Goal: Task Accomplishment & Management: Use online tool/utility

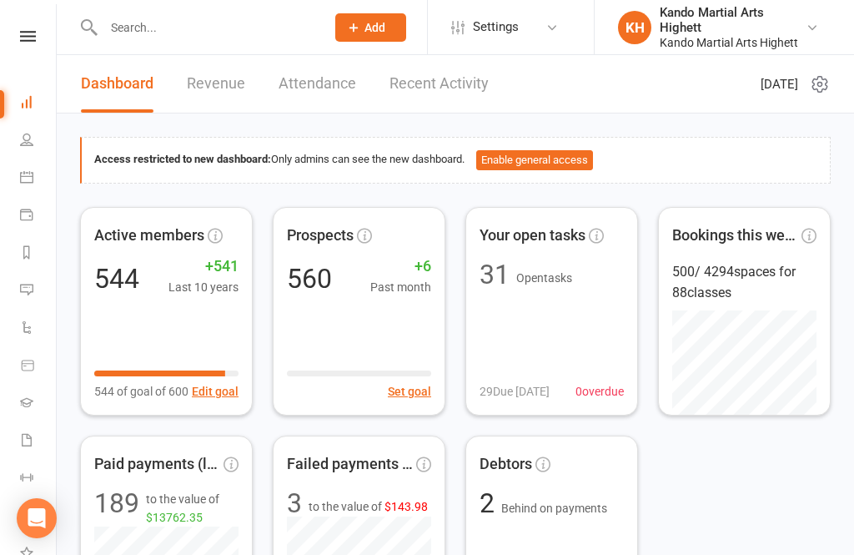
click at [36, 185] on link "Calendar" at bounding box center [39, 179] width 38 height 38
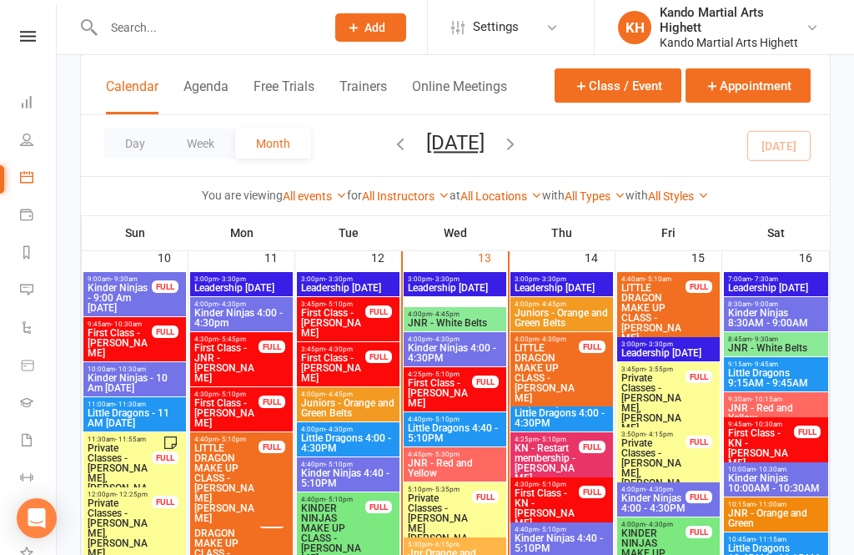
scroll to position [1587, 0]
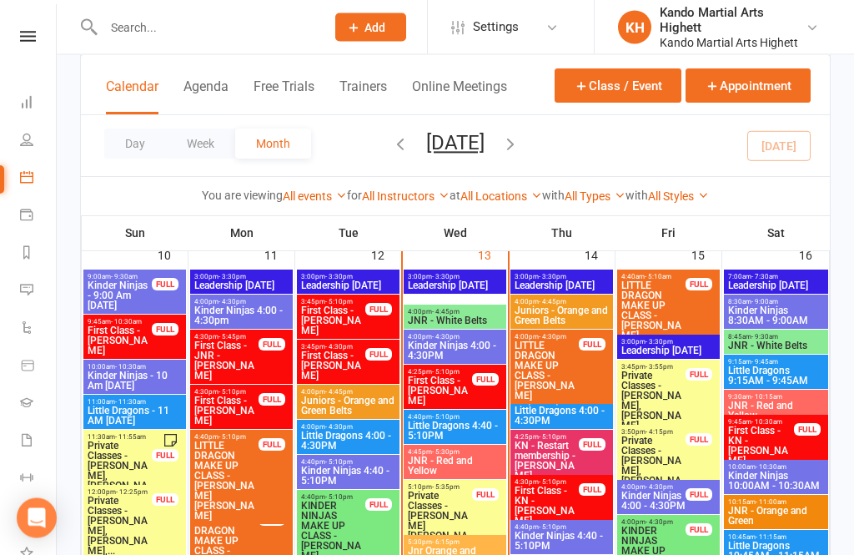
click at [462, 345] on span "Kinder Ninjas 4:00 - 4:30PM" at bounding box center [455, 351] width 96 height 20
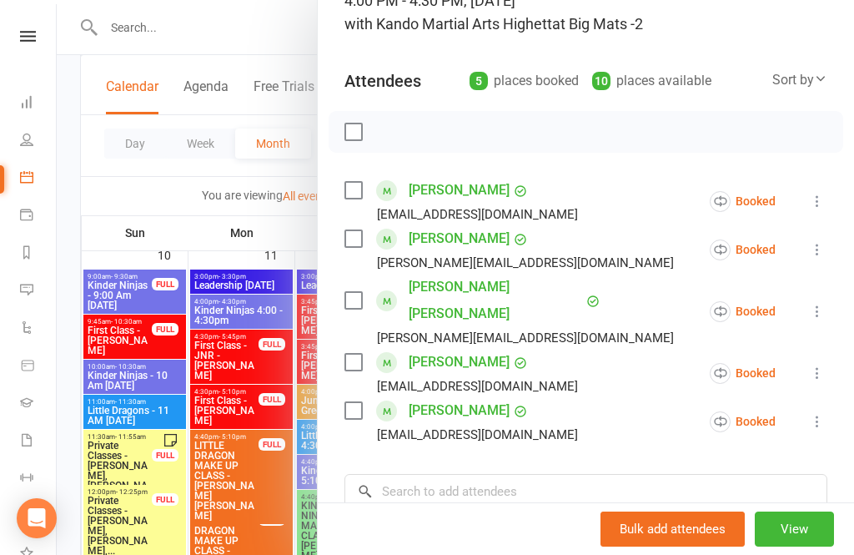
scroll to position [133, 0]
click at [357, 191] on label at bounding box center [352, 190] width 17 height 17
click at [356, 187] on label at bounding box center [352, 190] width 17 height 17
click at [822, 197] on icon at bounding box center [817, 201] width 17 height 17
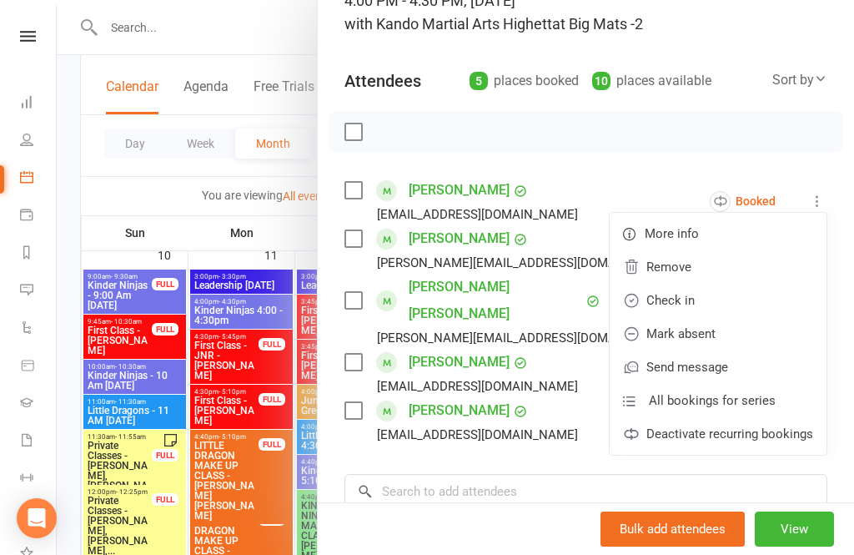
click at [713, 303] on link "Check in" at bounding box center [718, 300] width 217 height 33
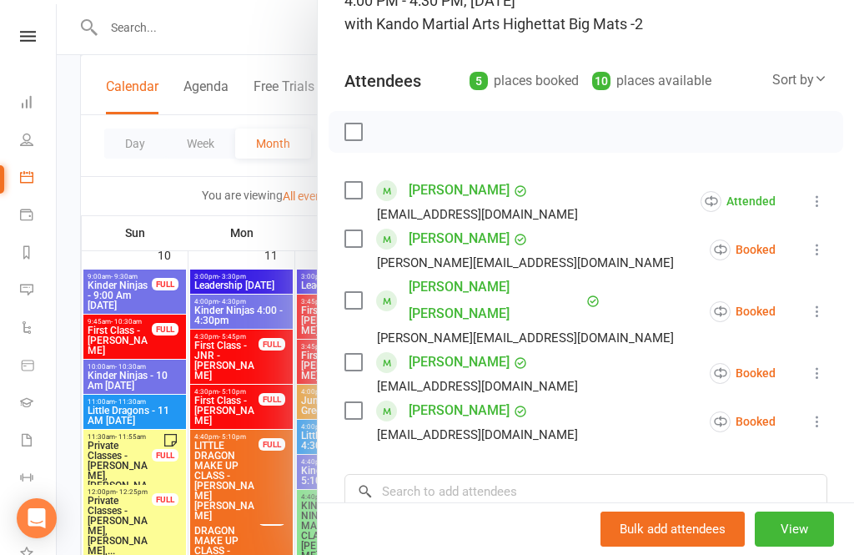
click at [822, 364] on icon at bounding box center [817, 372] width 17 height 17
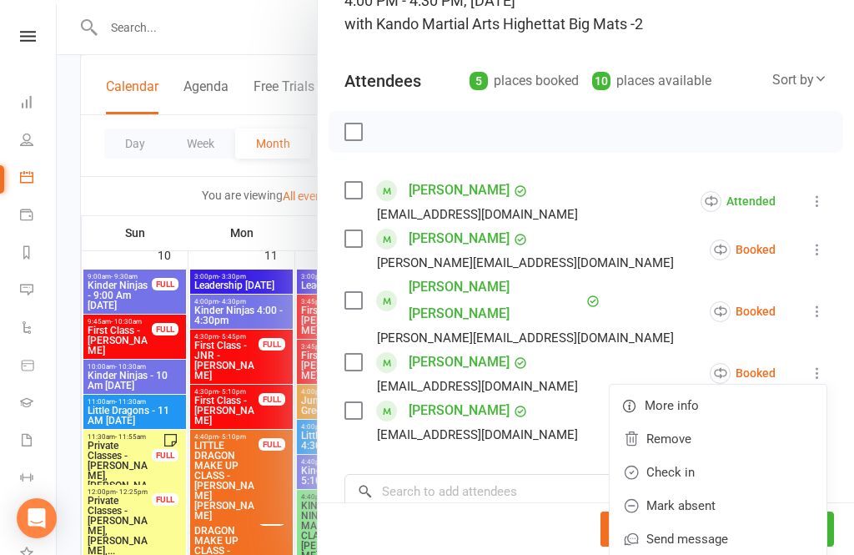
click at [700, 455] on link "Check in" at bounding box center [718, 471] width 217 height 33
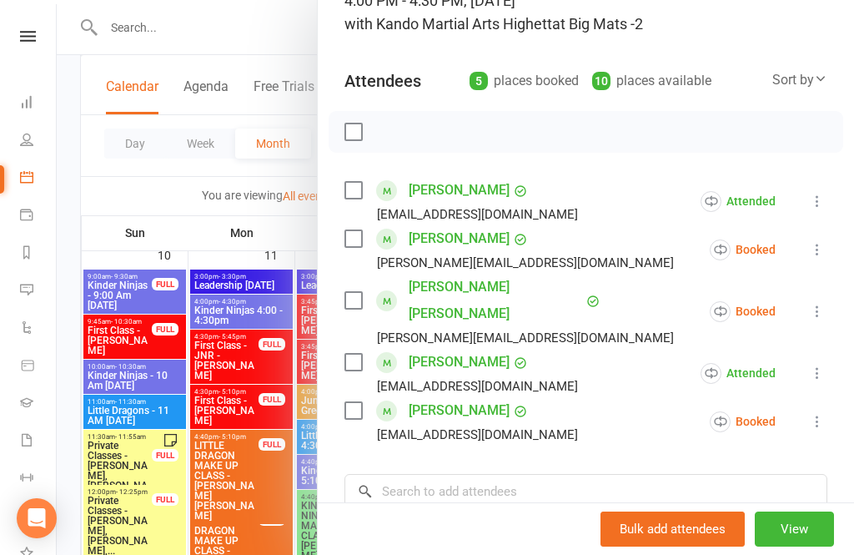
click at [813, 364] on icon at bounding box center [817, 372] width 17 height 17
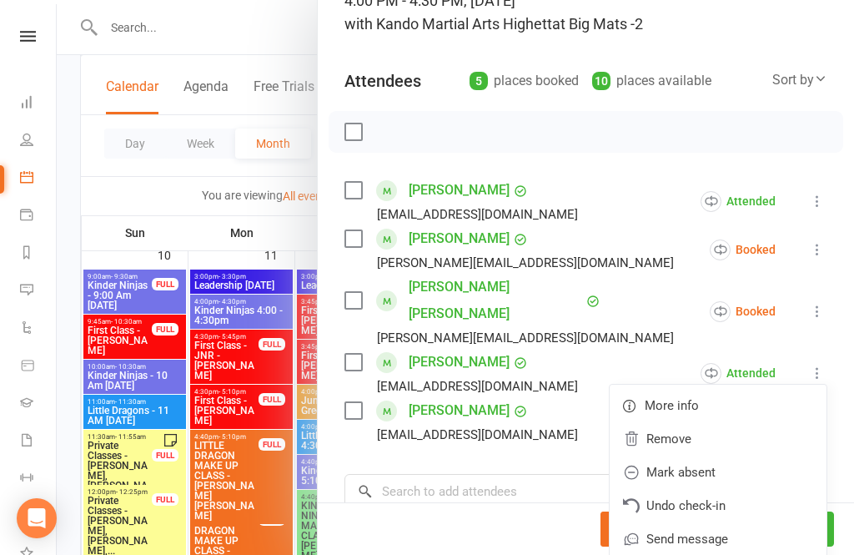
click at [711, 489] on link "Undo check-in" at bounding box center [718, 505] width 217 height 33
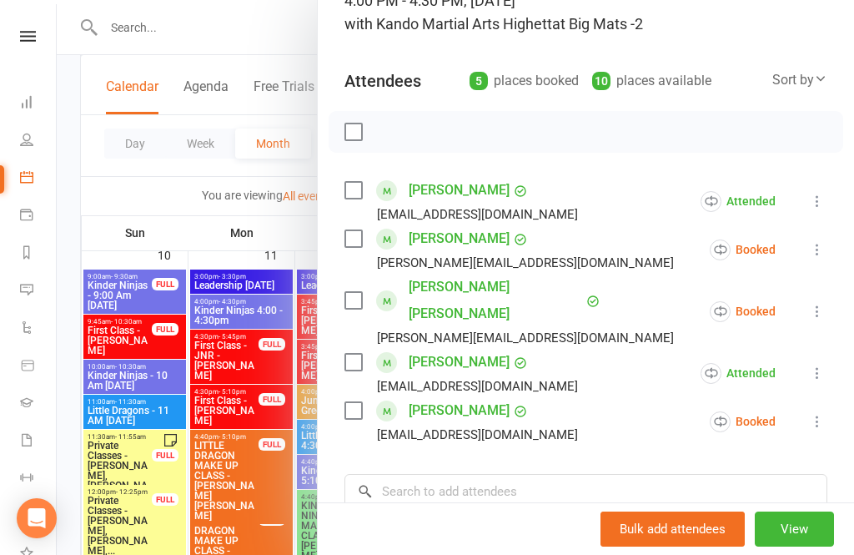
scroll to position [1641, 0]
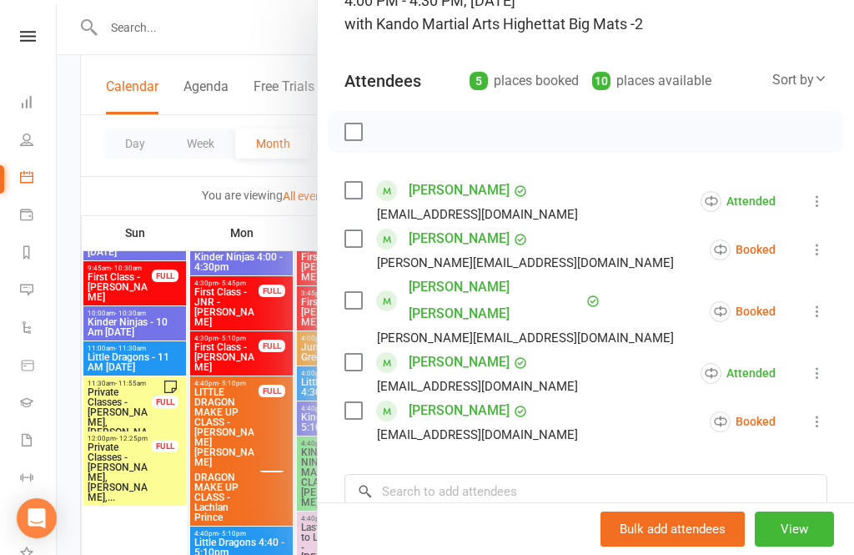
click at [815, 364] on icon at bounding box center [817, 372] width 17 height 17
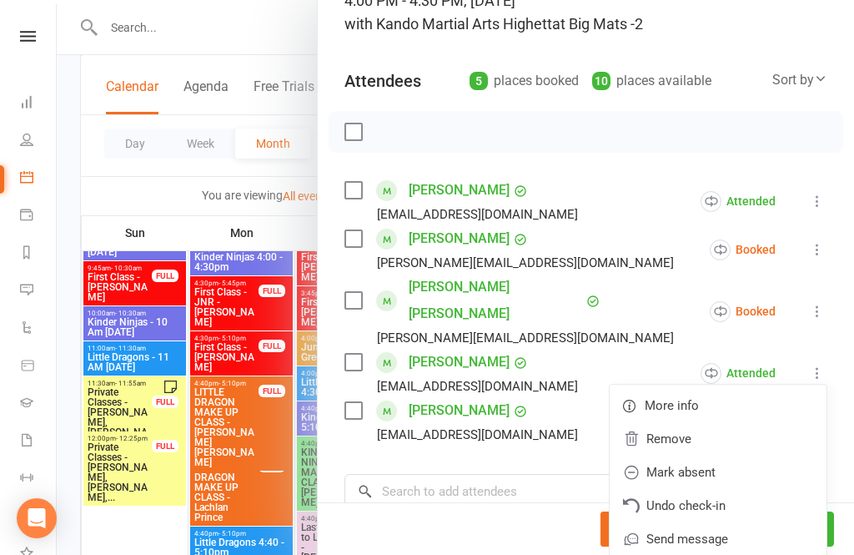
click at [753, 489] on link "Undo check-in" at bounding box center [718, 505] width 217 height 33
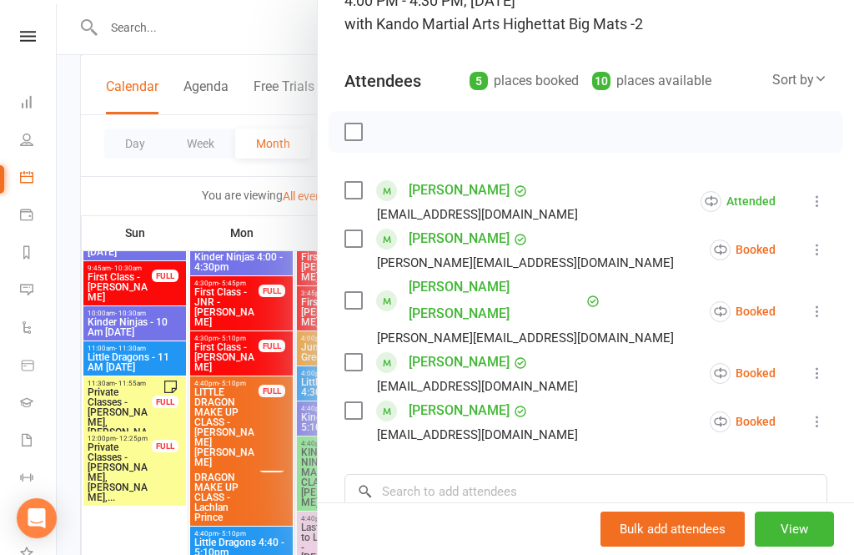
click at [817, 413] on icon at bounding box center [817, 421] width 17 height 17
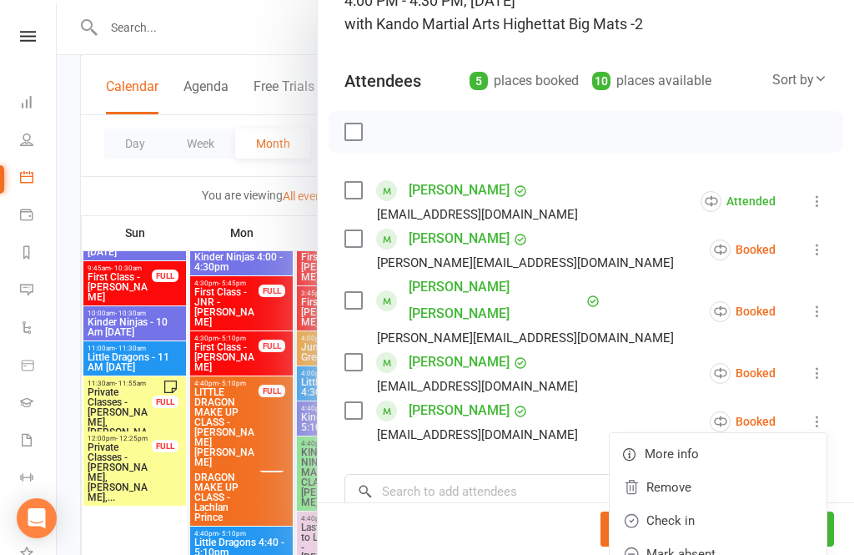
click at [700, 504] on link "Check in" at bounding box center [718, 520] width 217 height 33
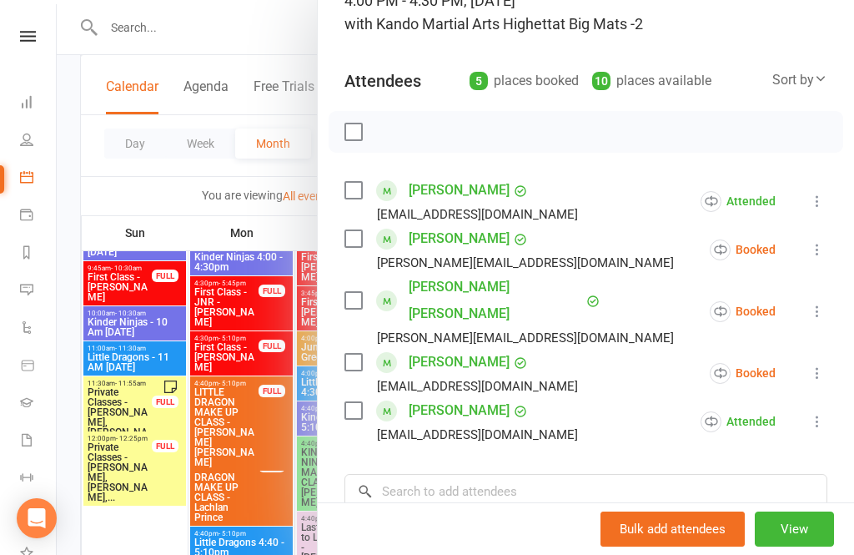
click at [817, 247] on icon at bounding box center [817, 249] width 17 height 17
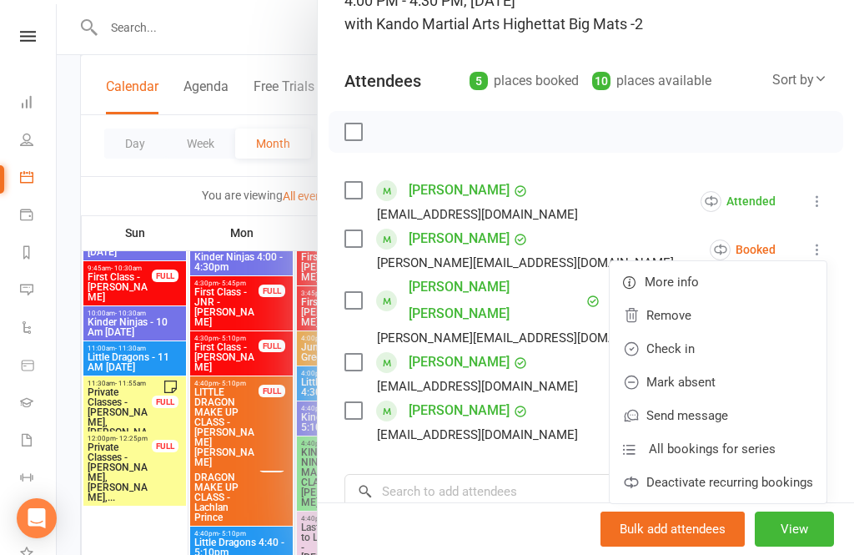
click at [683, 344] on link "Check in" at bounding box center [718, 348] width 217 height 33
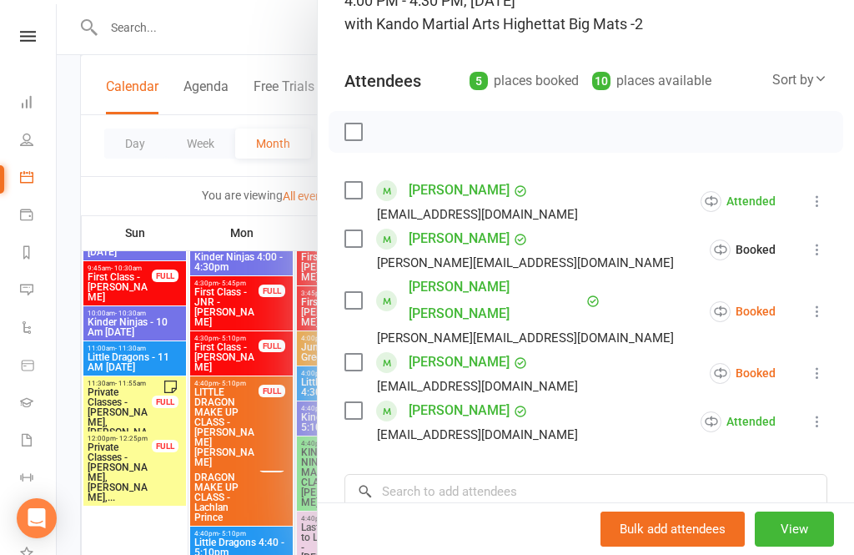
click at [824, 303] on icon at bounding box center [817, 311] width 17 height 17
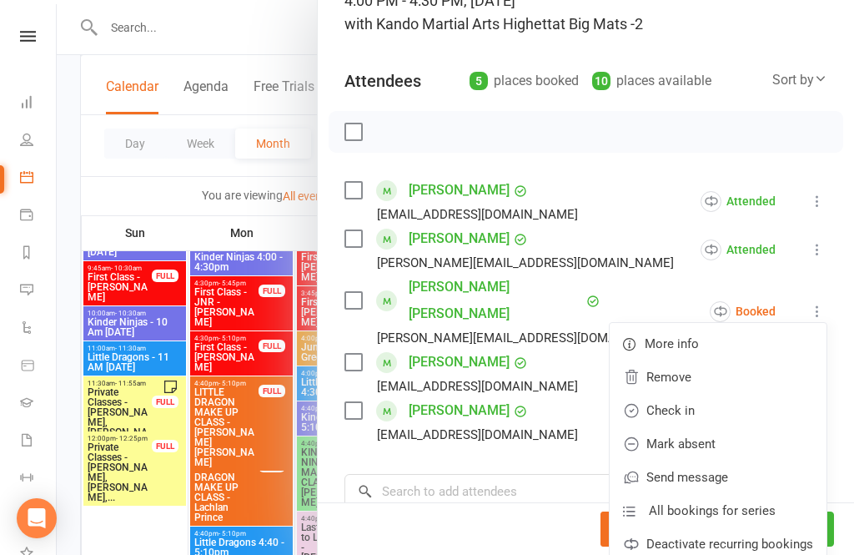
click at [675, 395] on link "Check in" at bounding box center [718, 410] width 217 height 33
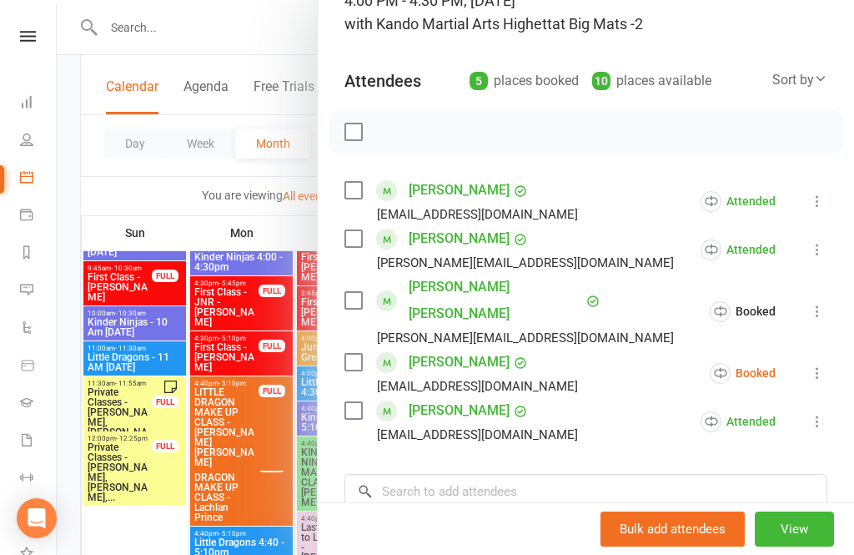
click at [815, 364] on icon at bounding box center [817, 372] width 17 height 17
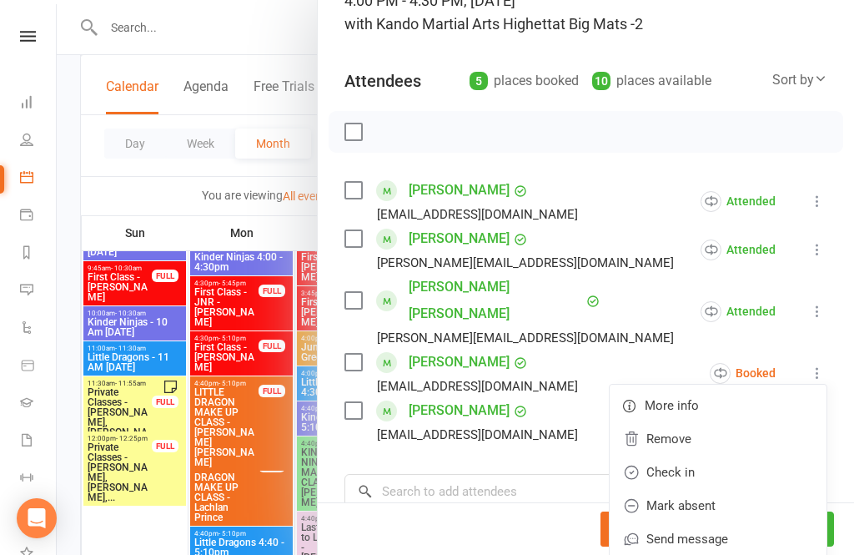
click at [674, 455] on link "Check in" at bounding box center [718, 471] width 217 height 33
